Goal: Task Accomplishment & Management: Complete application form

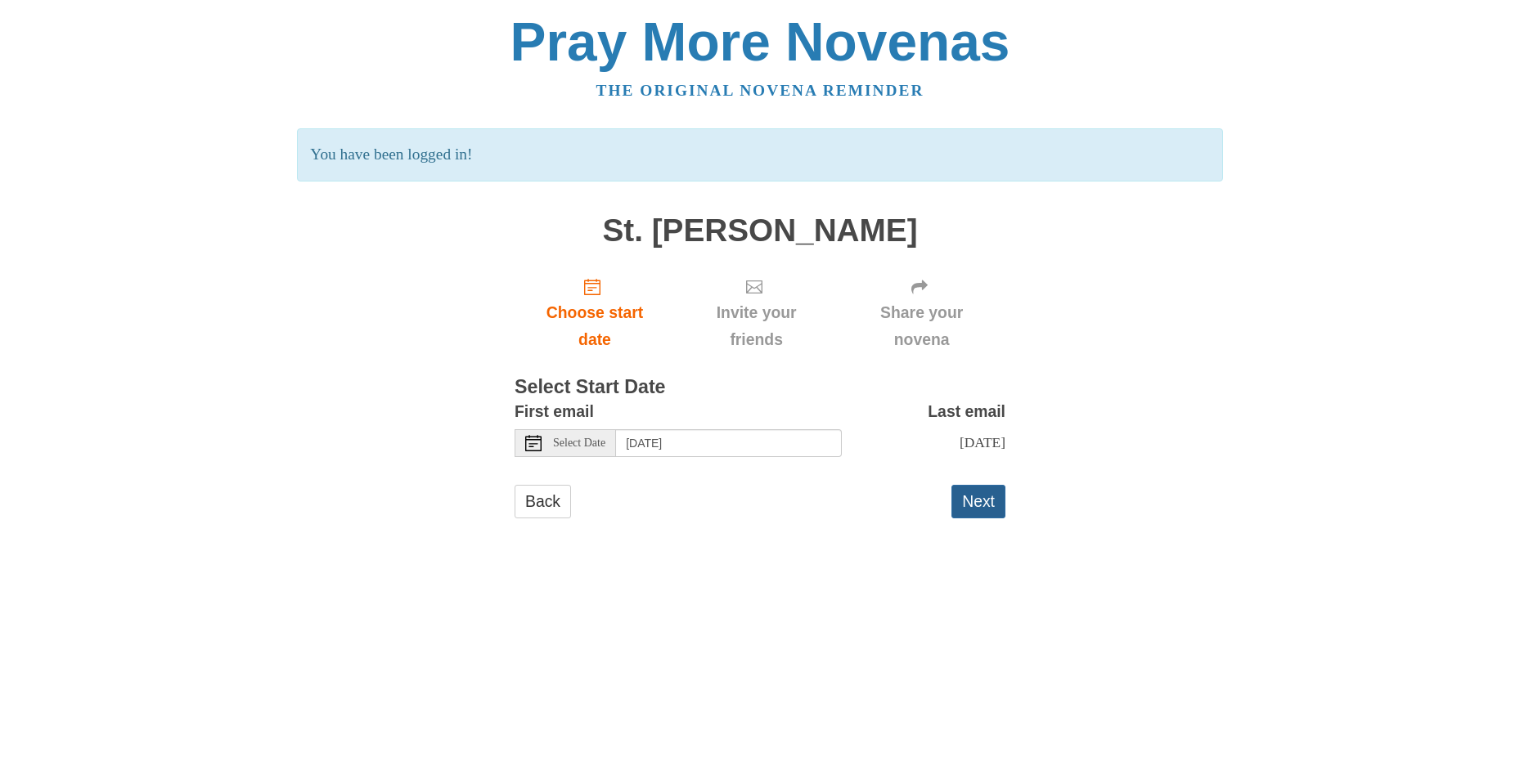
click at [982, 505] on button "Next" at bounding box center [978, 501] width 54 height 33
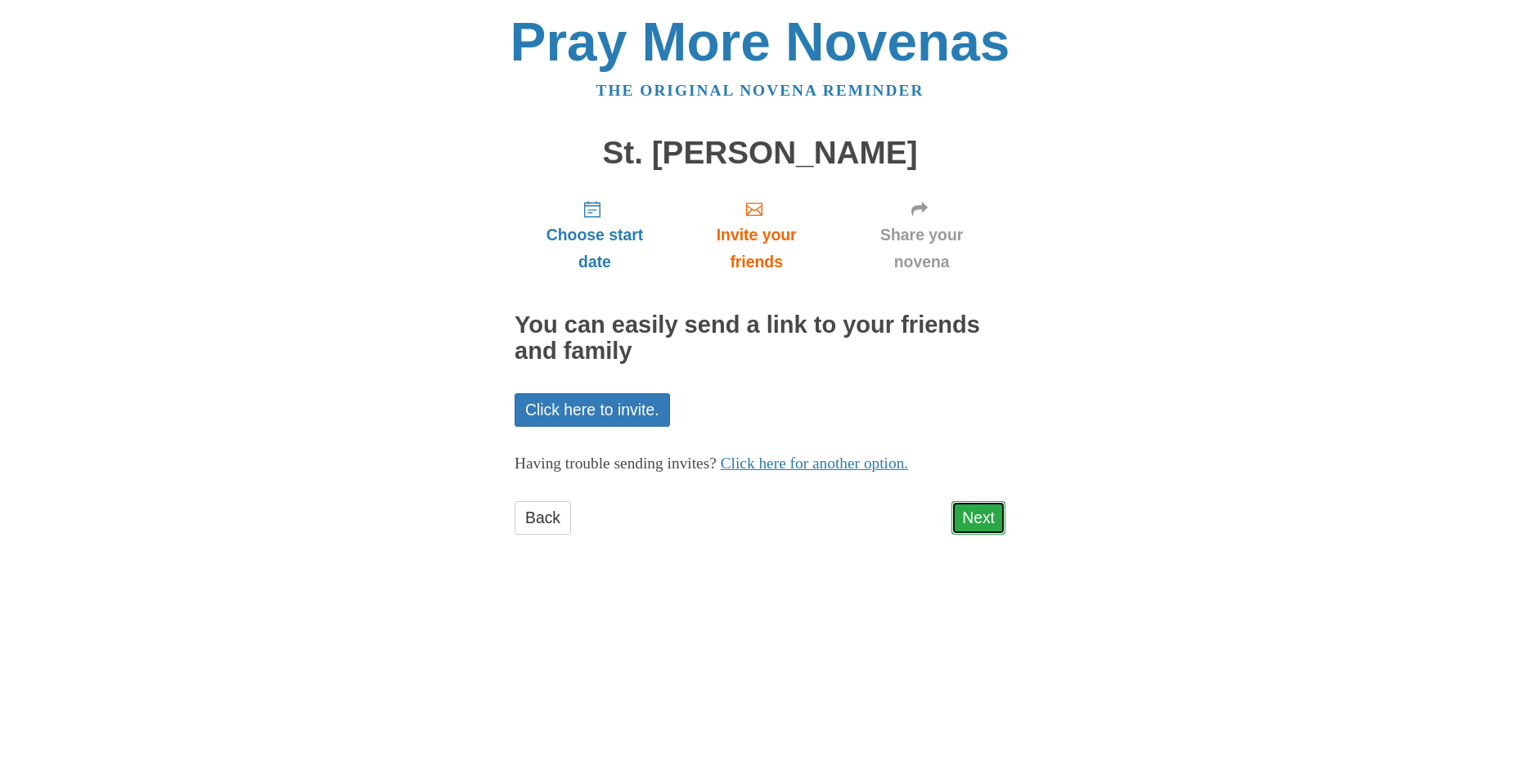
click at [989, 515] on link "Next" at bounding box center [978, 518] width 54 height 33
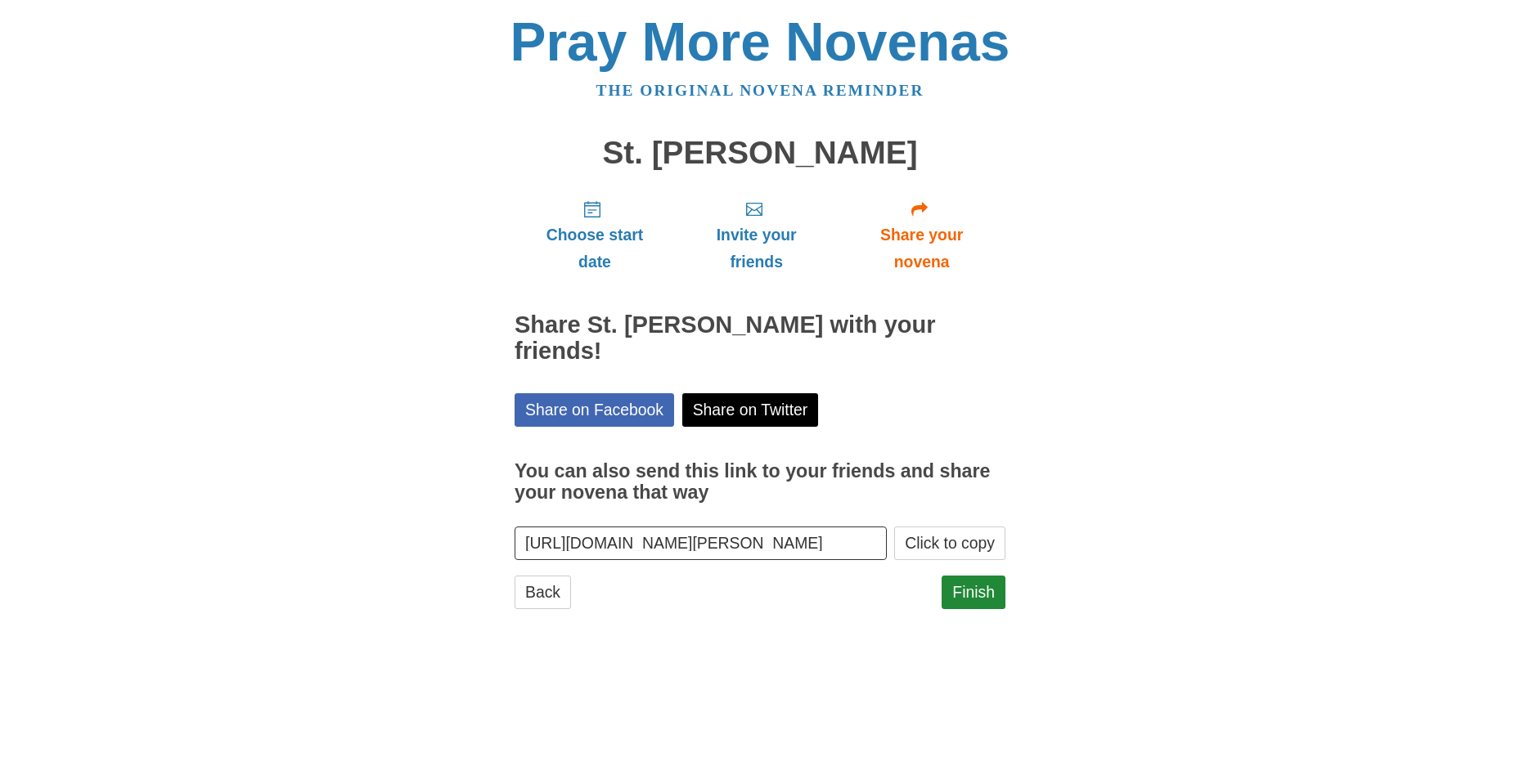
click at [989, 515] on label "You can also send this link to your friends and share your novena that way" at bounding box center [760, 482] width 491 height 80
click at [887, 526] on input "https://www.praymorenovenas.com/st-anthony-novena/1226782" at bounding box center [701, 542] width 373 height 33
click at [981, 589] on link "Finish" at bounding box center [974, 592] width 64 height 33
